Goal: Task Accomplishment & Management: Use online tool/utility

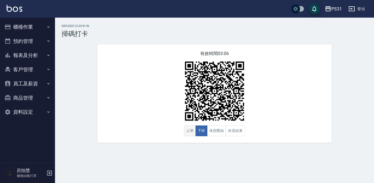
click at [184, 132] on button "上班" at bounding box center [190, 130] width 12 height 11
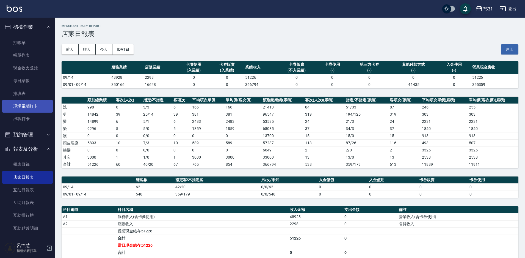
click at [34, 105] on link "現場電腦打卡" at bounding box center [27, 106] width 51 height 13
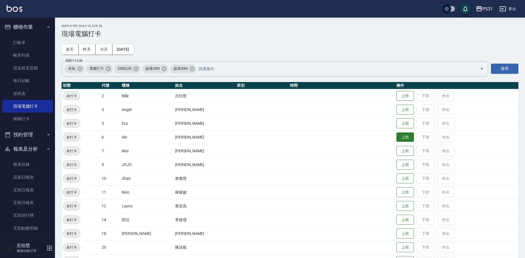
click at [397, 139] on button "上班" at bounding box center [406, 137] width 18 height 10
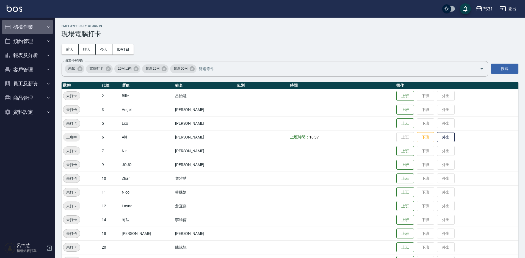
click at [24, 24] on button "櫃檯作業" at bounding box center [27, 27] width 51 height 14
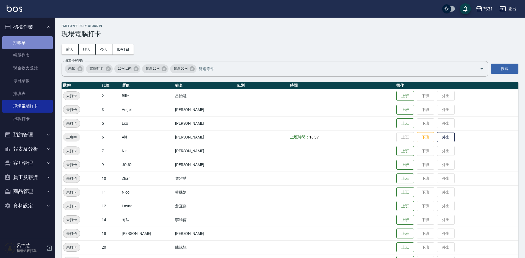
click at [31, 45] on link "打帳單" at bounding box center [27, 42] width 51 height 13
